Goal: Information Seeking & Learning: Find specific page/section

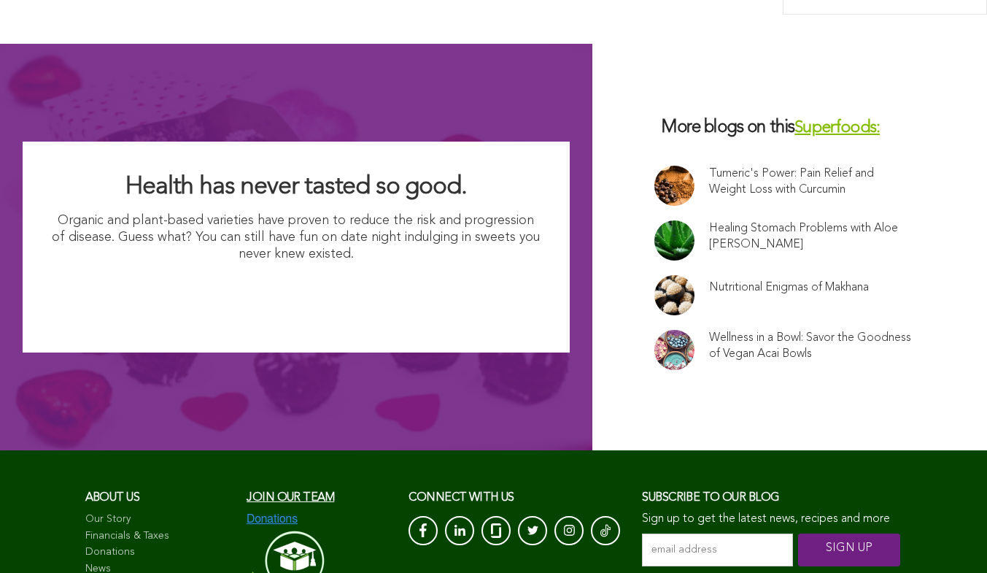
scroll to position [9899, 0]
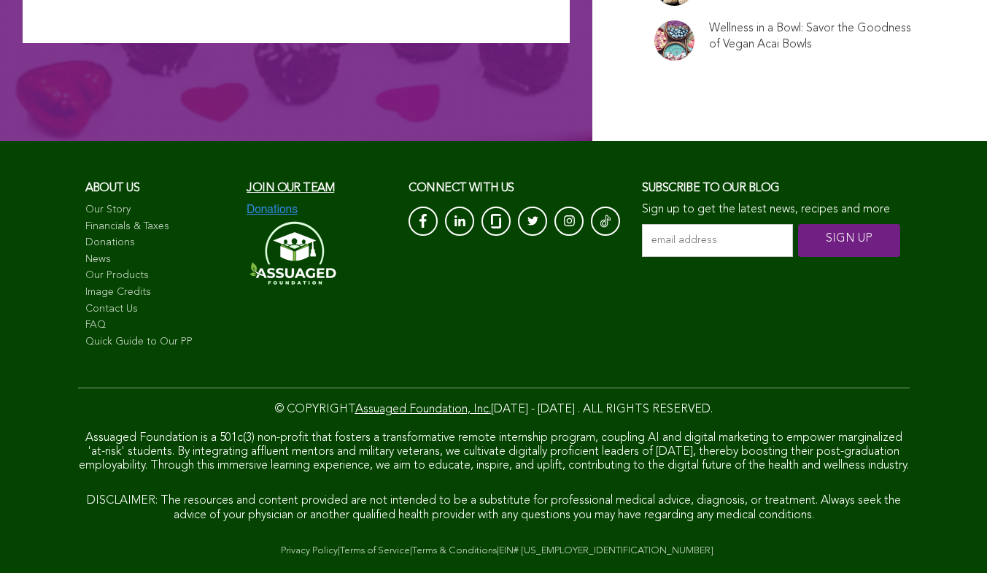
click at [97, 318] on link "FAQ" at bounding box center [158, 325] width 147 height 15
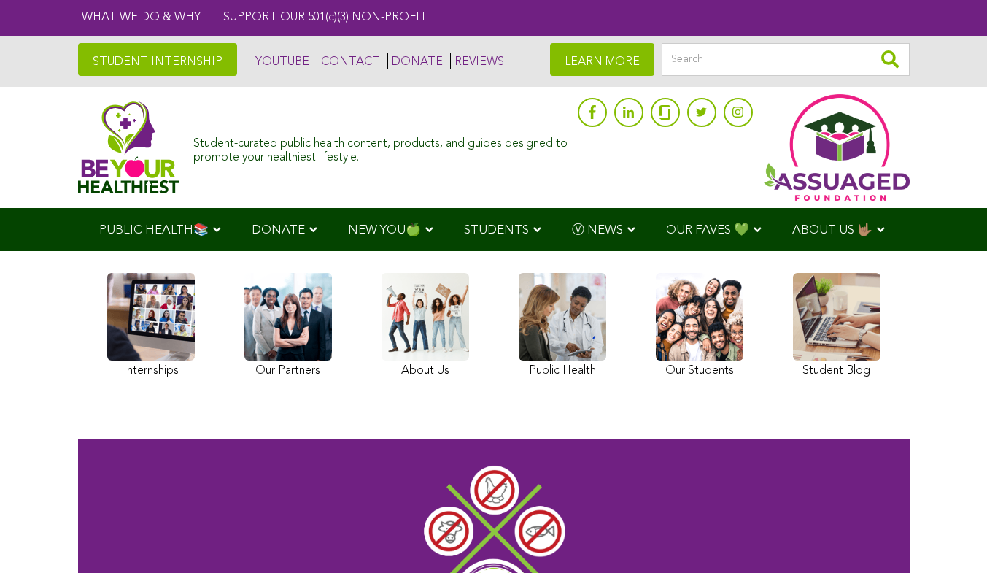
click at [78, 156] on img at bounding box center [128, 147] width 101 height 93
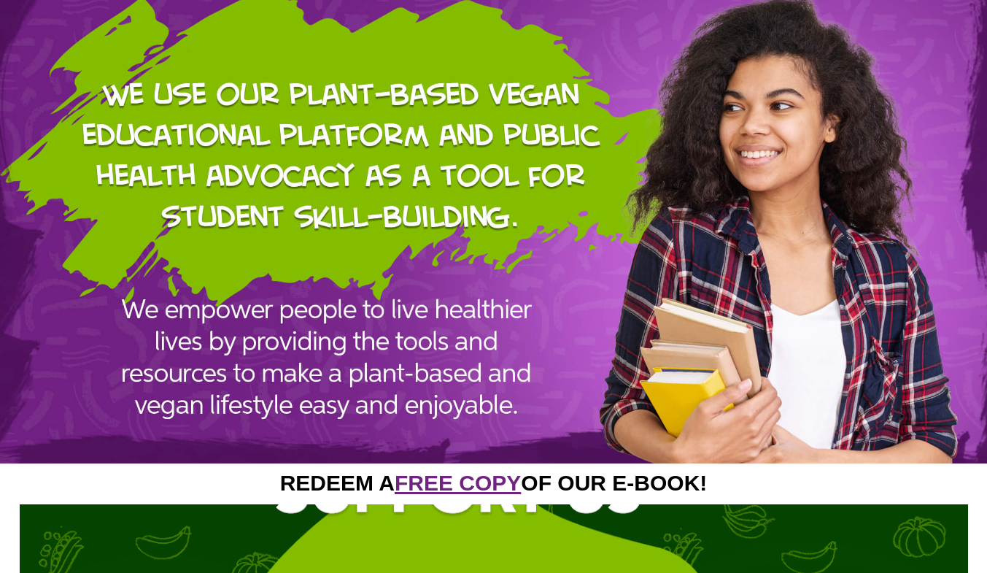
scroll to position [1659, 0]
